Goal: Task Accomplishment & Management: Manage account settings

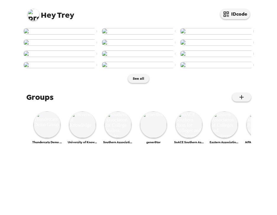
click at [30, 13] on img at bounding box center [33, 15] width 12 height 12
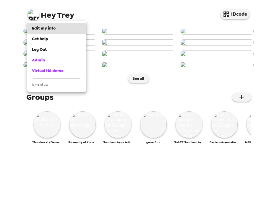
click at [228, 145] on div at bounding box center [138, 107] width 277 height 215
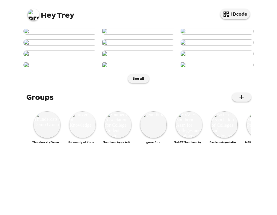
scroll to position [280, 0]
click at [50, 138] on img at bounding box center [47, 124] width 27 height 27
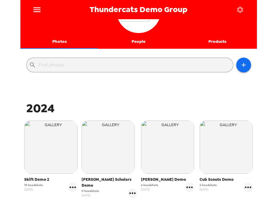
scroll to position [95, 0]
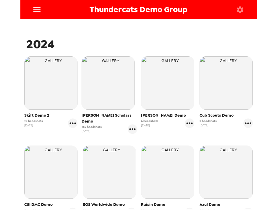
click at [34, 13] on icon "menu" at bounding box center [36, 9] width 9 height 9
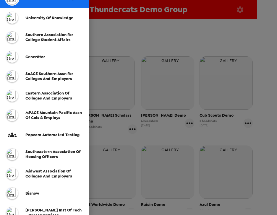
scroll to position [47, 0]
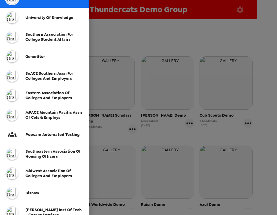
click at [56, 79] on span "SoACE Southern Assn for Colleges and Employers" at bounding box center [49, 76] width 48 height 10
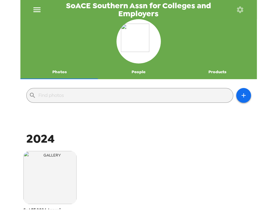
scroll to position [47, 0]
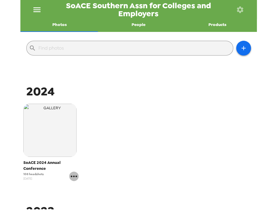
click at [72, 178] on icon "gallery menu" at bounding box center [73, 176] width 9 height 9
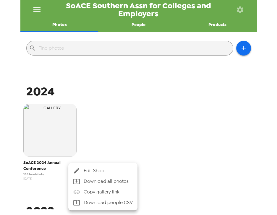
click at [90, 174] on span "Edit Shoot" at bounding box center [108, 170] width 49 height 7
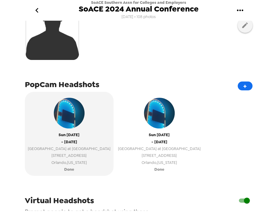
scroll to position [189, 0]
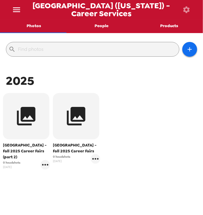
scroll to position [47, 0]
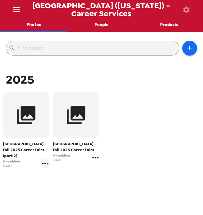
click at [97, 159] on icon "gallery menu" at bounding box center [95, 157] width 9 height 9
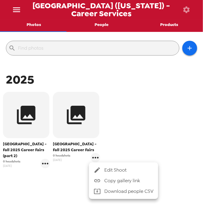
click at [104, 165] on li "Edit Shoot" at bounding box center [123, 170] width 69 height 11
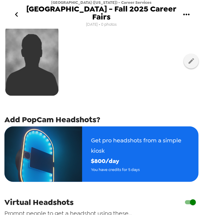
scroll to position [47, 0]
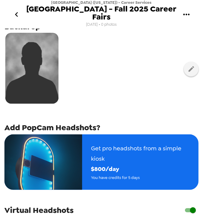
click at [19, 16] on icon "go back" at bounding box center [16, 14] width 9 height 9
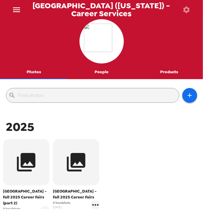
click at [24, 11] on button "menu" at bounding box center [16, 9] width 19 height 19
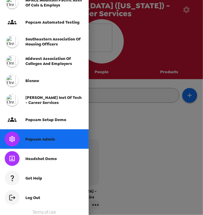
scroll to position [162, 0]
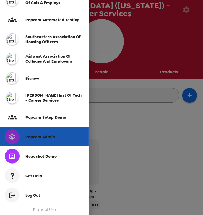
click at [45, 142] on div "Popcam Admin" at bounding box center [44, 137] width 89 height 20
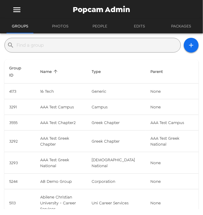
click at [59, 47] on input "text" at bounding box center [98, 44] width 162 height 9
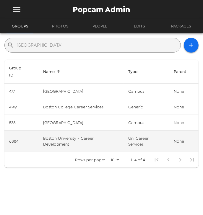
type input "boston"
click at [87, 139] on td "Boston University - Career Development" at bounding box center [80, 142] width 85 height 22
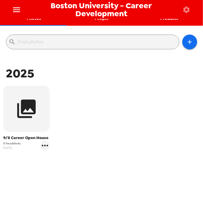
scroll to position [54, 0]
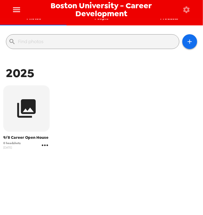
click at [47, 146] on icon "gallery menu" at bounding box center [45, 145] width 6 height 1
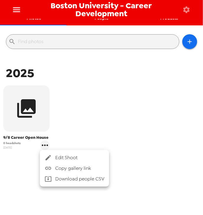
click at [63, 154] on span "Edit Shoot" at bounding box center [79, 157] width 49 height 7
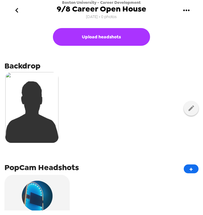
click at [19, 10] on icon "go back" at bounding box center [16, 10] width 9 height 9
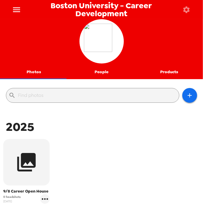
click at [185, 7] on icon "button" at bounding box center [186, 9] width 7 height 7
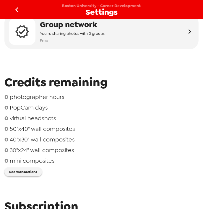
scroll to position [71, 0]
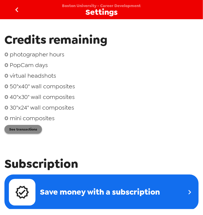
click at [34, 132] on button "See transactions" at bounding box center [23, 129] width 38 height 9
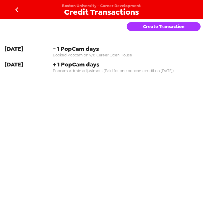
click at [164, 23] on button "Create Transaction" at bounding box center [164, 26] width 74 height 9
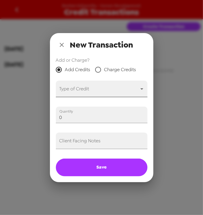
click at [84, 93] on body "Boston University - Career Development Credit Transactions Create Transaction 7…" at bounding box center [101, 107] width 203 height 215
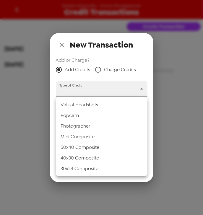
click at [81, 113] on li "Popcam" at bounding box center [102, 115] width 92 height 11
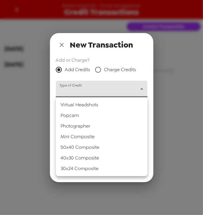
type input "popcam"
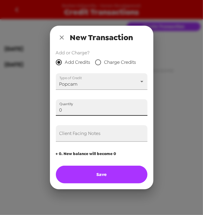
drag, startPoint x: 80, startPoint y: 110, endPoint x: 14, endPoint y: 104, distance: 66.2
click at [14, 104] on div "New Transaction Add or Charge? Add Credits Charge Credits Type of Credit Popcam…" at bounding box center [101, 107] width 203 height 215
type input "1"
click at [74, 136] on input "Client Facing Notes" at bounding box center [102, 133] width 92 height 17
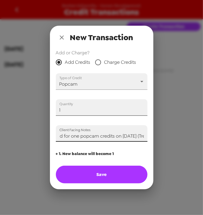
scroll to position [0, 13]
click at [107, 136] on input "Paid for one popcam credits on 8/19/25 (Trey)" at bounding box center [102, 133] width 92 height 17
type input "Paid for one popcam credit on 8/19/25 (Trey)"
click at [113, 178] on button "Save" at bounding box center [102, 175] width 92 height 18
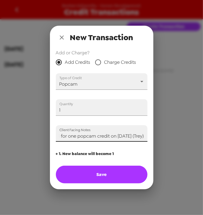
scroll to position [0, 0]
type input "0"
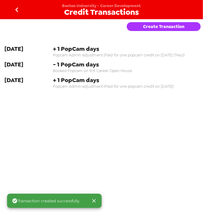
click at [18, 9] on icon "go back" at bounding box center [16, 9] width 9 height 9
